Goal: Information Seeking & Learning: Learn about a topic

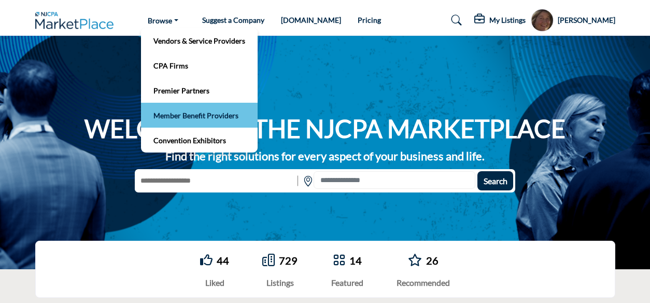
click at [186, 113] on link "Member Benefit Providers" at bounding box center [199, 115] width 106 height 15
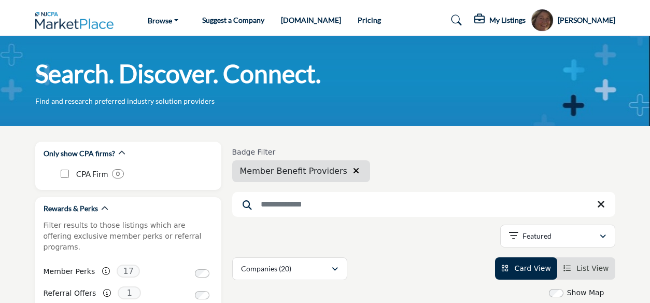
click at [271, 210] on input "Search Keyword" at bounding box center [423, 204] width 383 height 25
type input "*"
type input "**********"
click at [307, 205] on input "**********" at bounding box center [423, 204] width 383 height 25
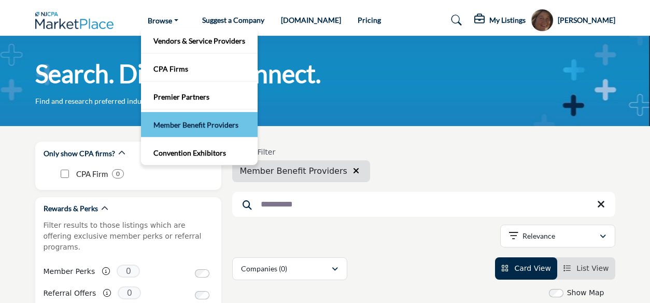
click at [187, 125] on link "Member Benefit Providers" at bounding box center [199, 124] width 106 height 15
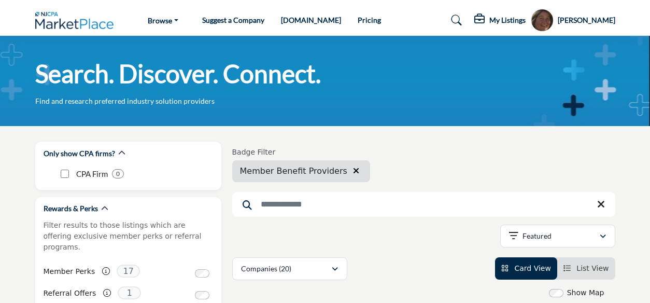
click at [306, 208] on input "Search Keyword" at bounding box center [423, 204] width 383 height 25
type input "**********"
click at [316, 207] on input "**********" at bounding box center [423, 204] width 383 height 25
drag, startPoint x: 345, startPoint y: 170, endPoint x: 350, endPoint y: 162, distance: 8.9
click at [353, 170] on icon "button" at bounding box center [356, 170] width 6 height 8
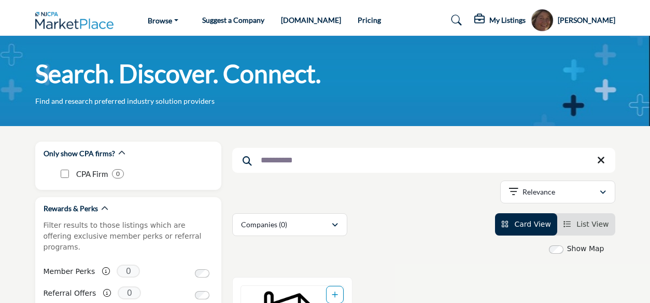
click at [275, 161] on input "**********" at bounding box center [423, 160] width 383 height 25
click at [307, 165] on input "**********" at bounding box center [423, 160] width 383 height 25
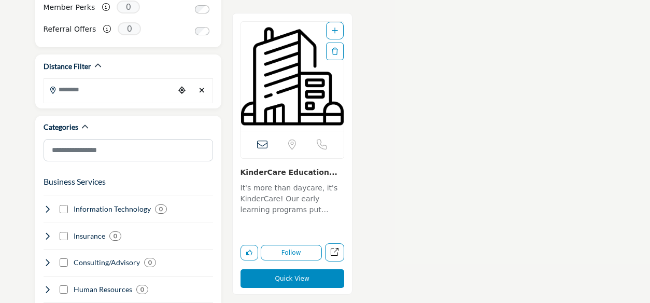
scroll to position [254, 0]
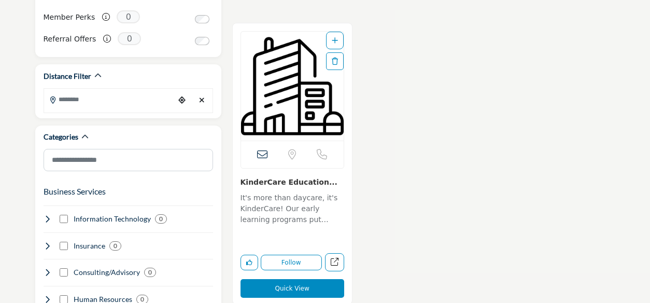
click at [302, 96] on img "Open Listing in new tab" at bounding box center [292, 86] width 103 height 109
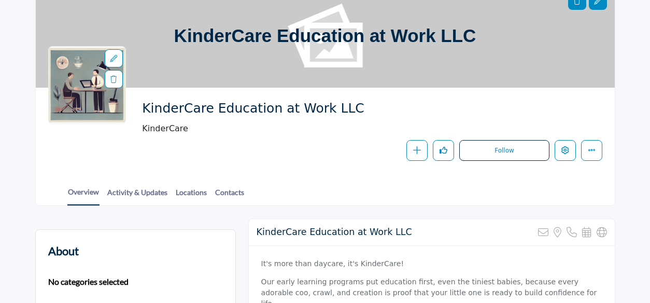
scroll to position [87, 0]
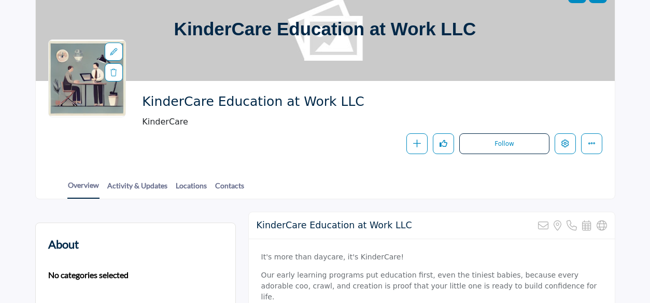
drag, startPoint x: 652, startPoint y: 49, endPoint x: 655, endPoint y: 97, distance: 48.3
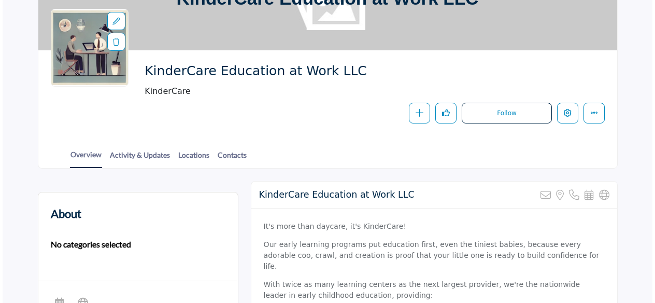
scroll to position [114, 0]
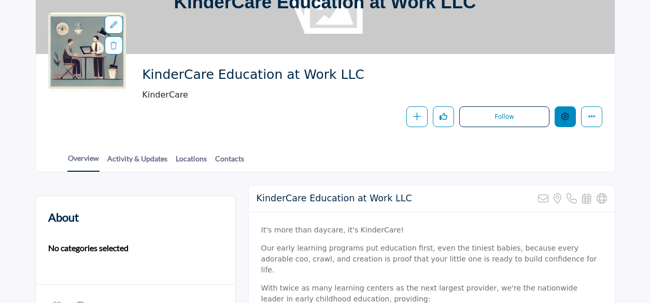
click at [566, 115] on icon "Edit company" at bounding box center [565, 117] width 8 height 8
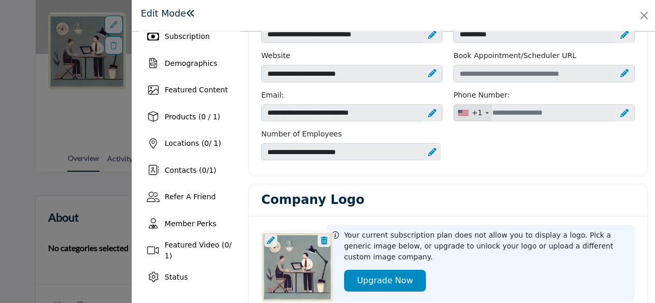
scroll to position [101, 0]
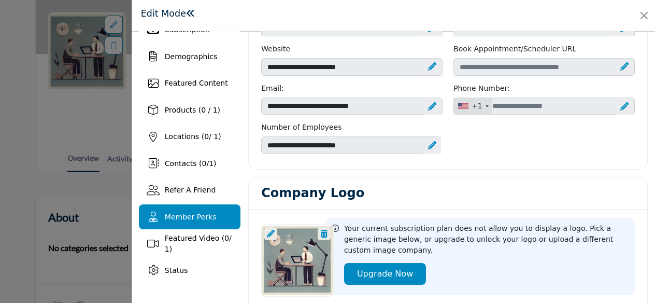
click at [181, 216] on span "Member Perks" at bounding box center [191, 217] width 52 height 8
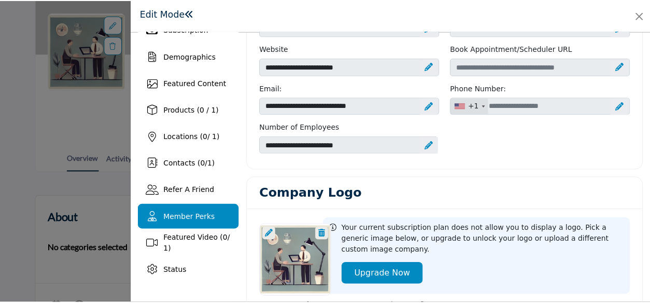
scroll to position [88, 0]
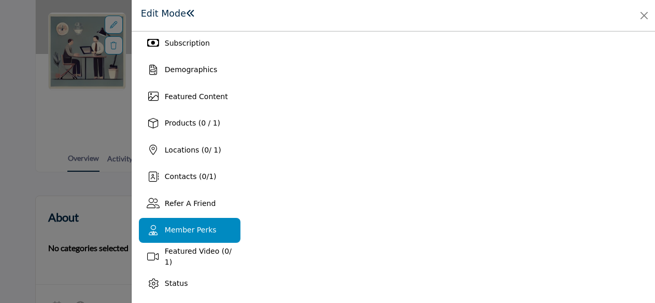
click at [186, 14] on span at bounding box center [190, 13] width 9 height 9
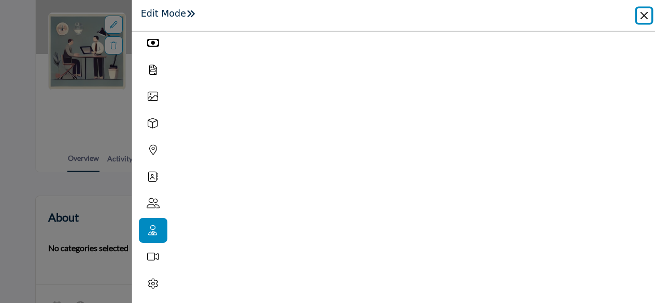
click at [642, 16] on button "Close" at bounding box center [644, 15] width 15 height 15
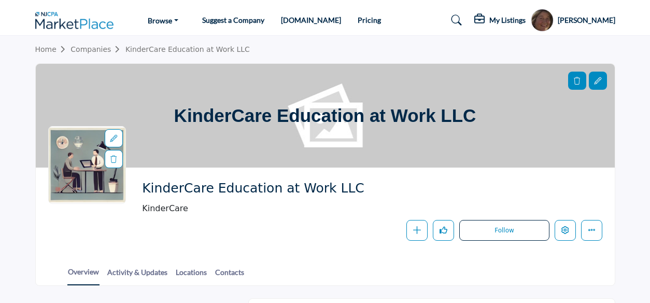
click at [430, 199] on div "KinderCare Education at Work LLC KinderCare" at bounding box center [369, 197] width 455 height 35
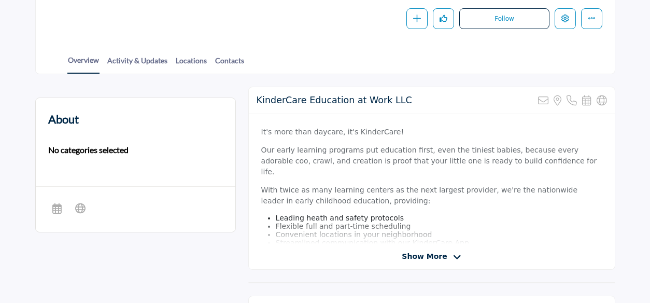
scroll to position [205, 0]
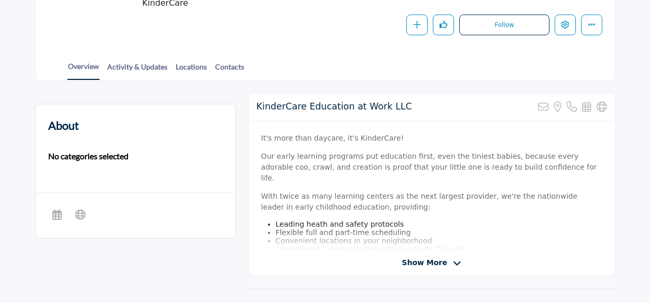
click at [99, 155] on b "No categories selected" at bounding box center [88, 156] width 80 height 12
click at [59, 128] on h2 "About" at bounding box center [63, 125] width 31 height 17
click at [146, 66] on link "Activity & Updates" at bounding box center [137, 70] width 61 height 18
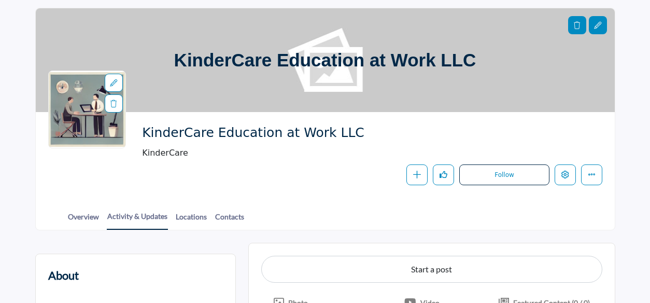
scroll to position [76, 0]
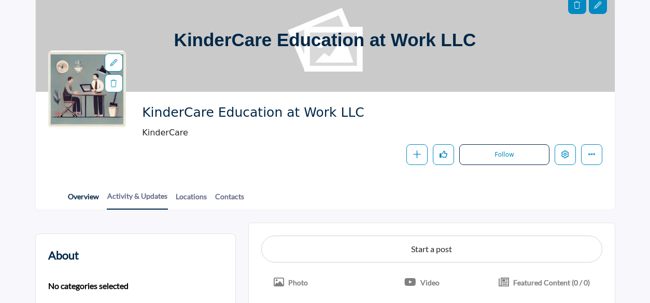
click at [85, 195] on link "Overview" at bounding box center [83, 200] width 32 height 18
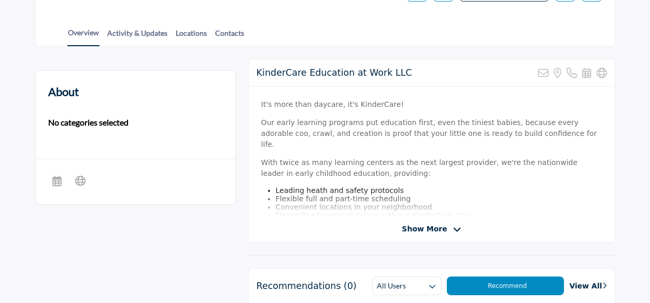
scroll to position [240, 0]
click at [446, 226] on span "Show More" at bounding box center [431, 228] width 59 height 11
